Goal: Information Seeking & Learning: Learn about a topic

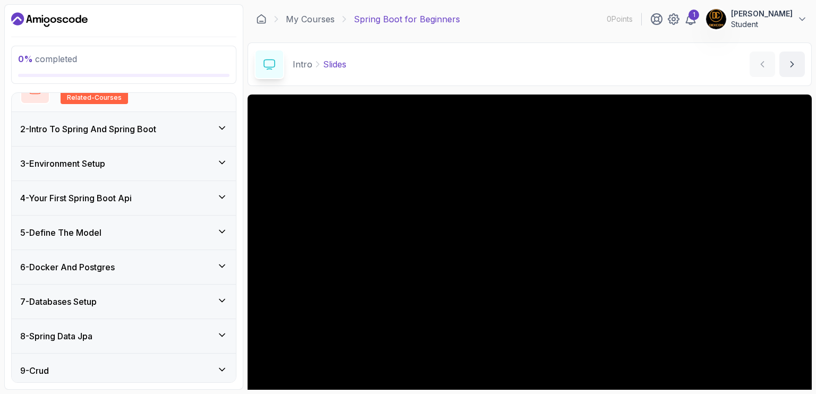
scroll to position [106, 0]
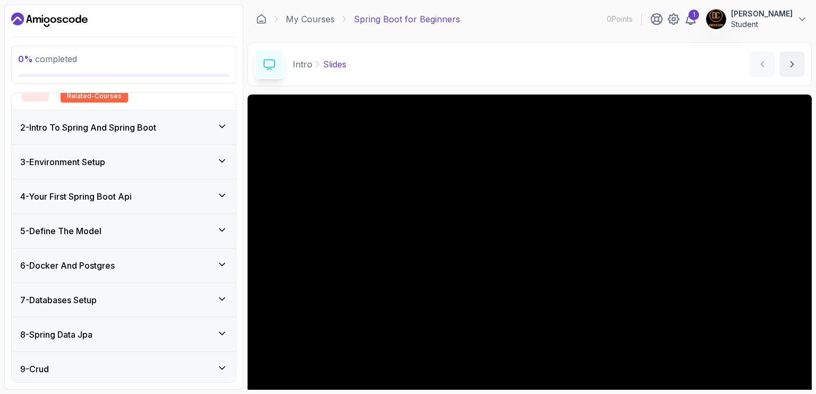
click at [70, 266] on h3 "6 - Docker And Postgres" at bounding box center [67, 265] width 95 height 13
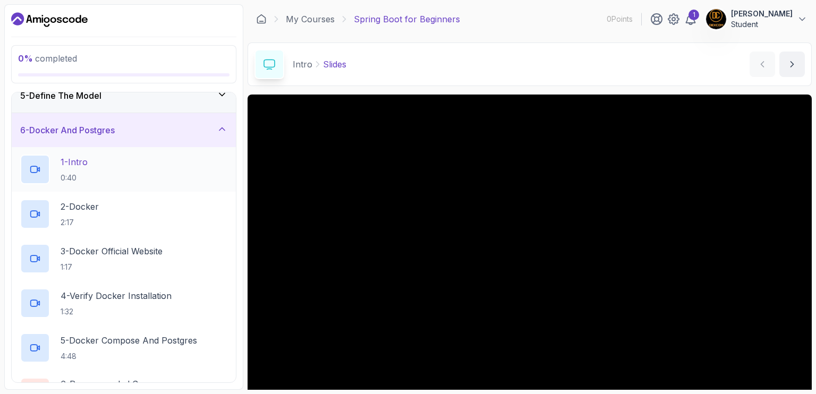
scroll to position [164, 0]
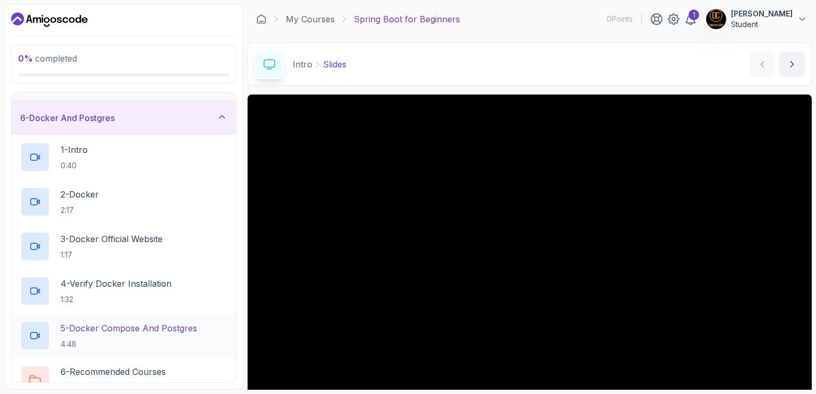
click at [126, 323] on p "5 - Docker Compose And Postgres" at bounding box center [129, 328] width 136 height 13
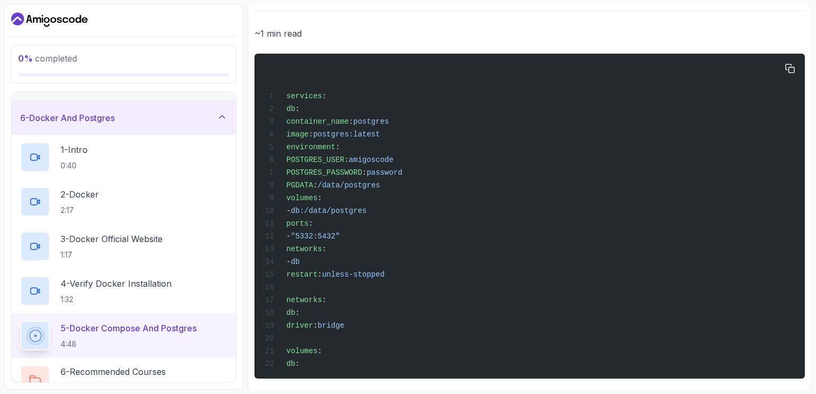
scroll to position [439, 0]
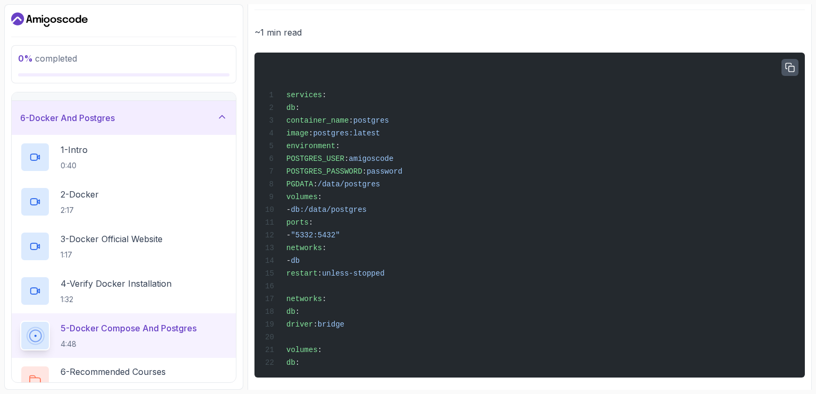
click at [792, 70] on icon "button" at bounding box center [790, 68] width 10 height 10
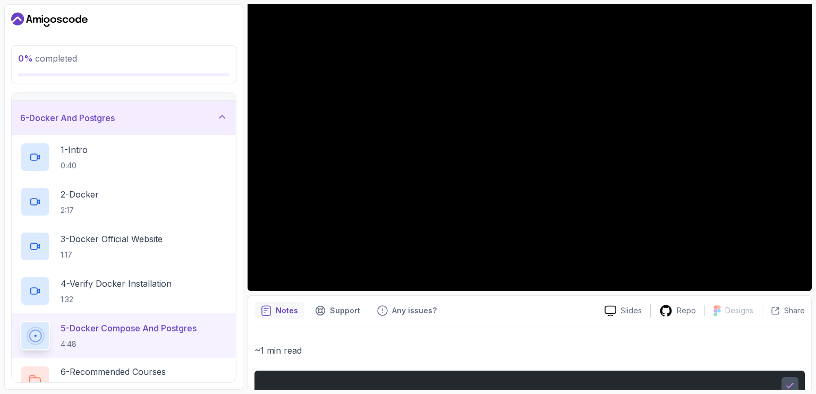
scroll to position [120, 0]
